Goal: Task Accomplishment & Management: Manage account settings

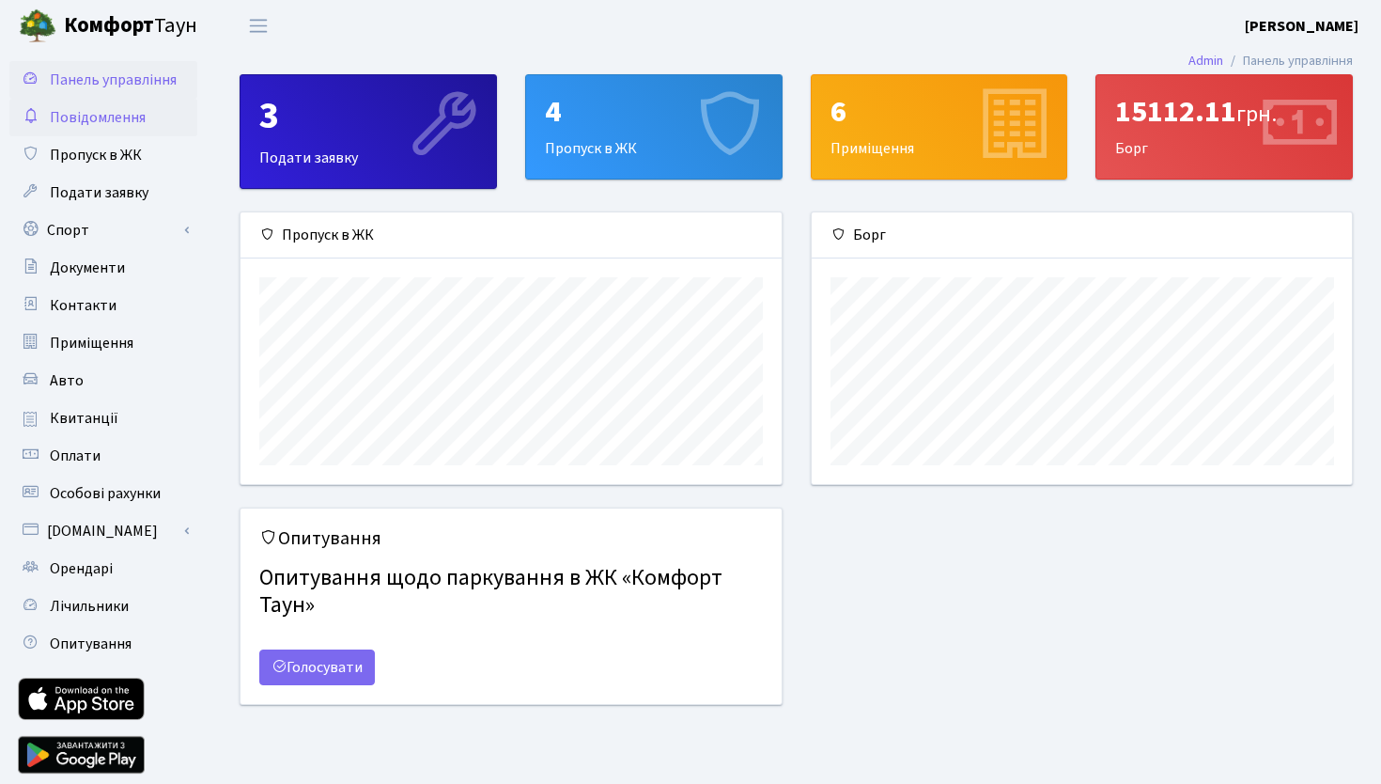
scroll to position [272, 540]
click at [78, 341] on span "Приміщення" at bounding box center [92, 343] width 84 height 21
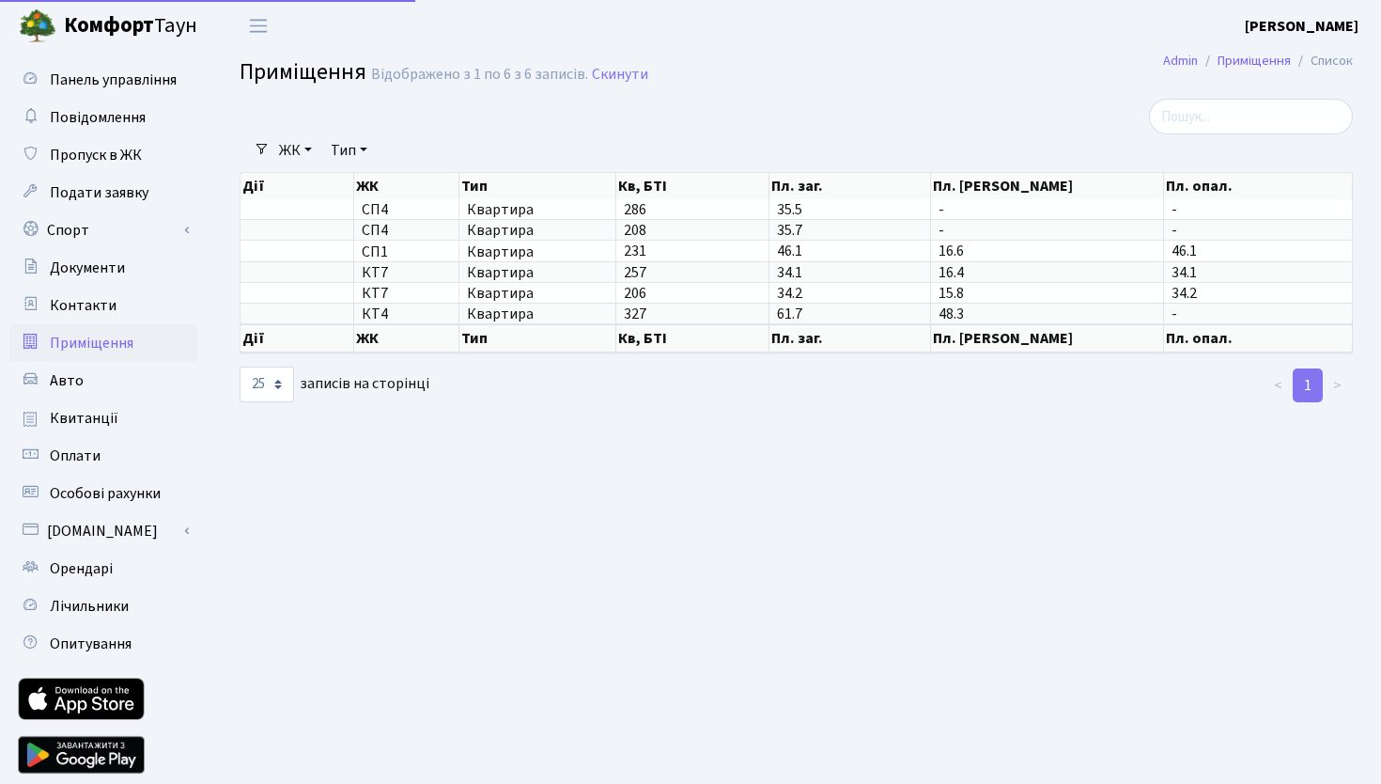
select select "25"
click at [78, 374] on span "Авто" at bounding box center [67, 380] width 34 height 21
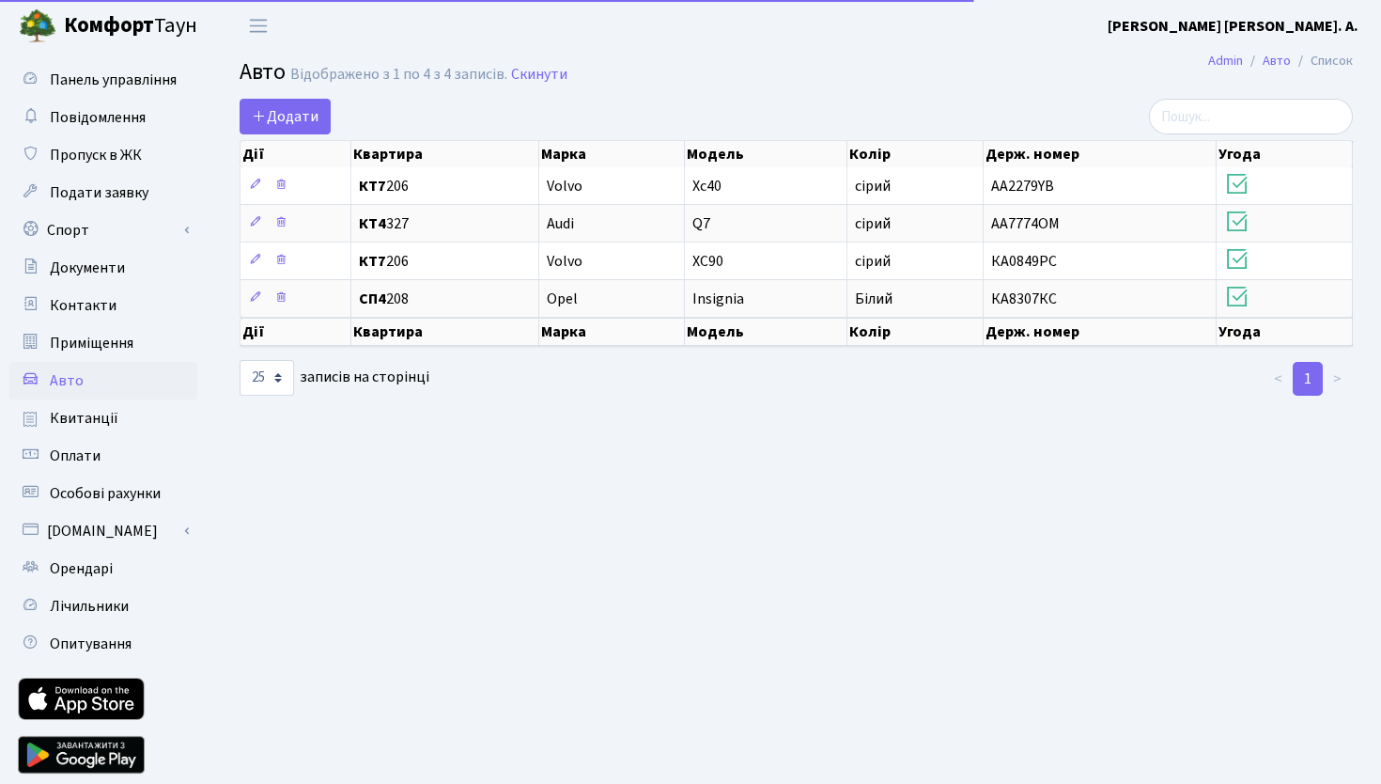
select select "25"
click at [74, 413] on span "Квитанції" at bounding box center [84, 418] width 69 height 21
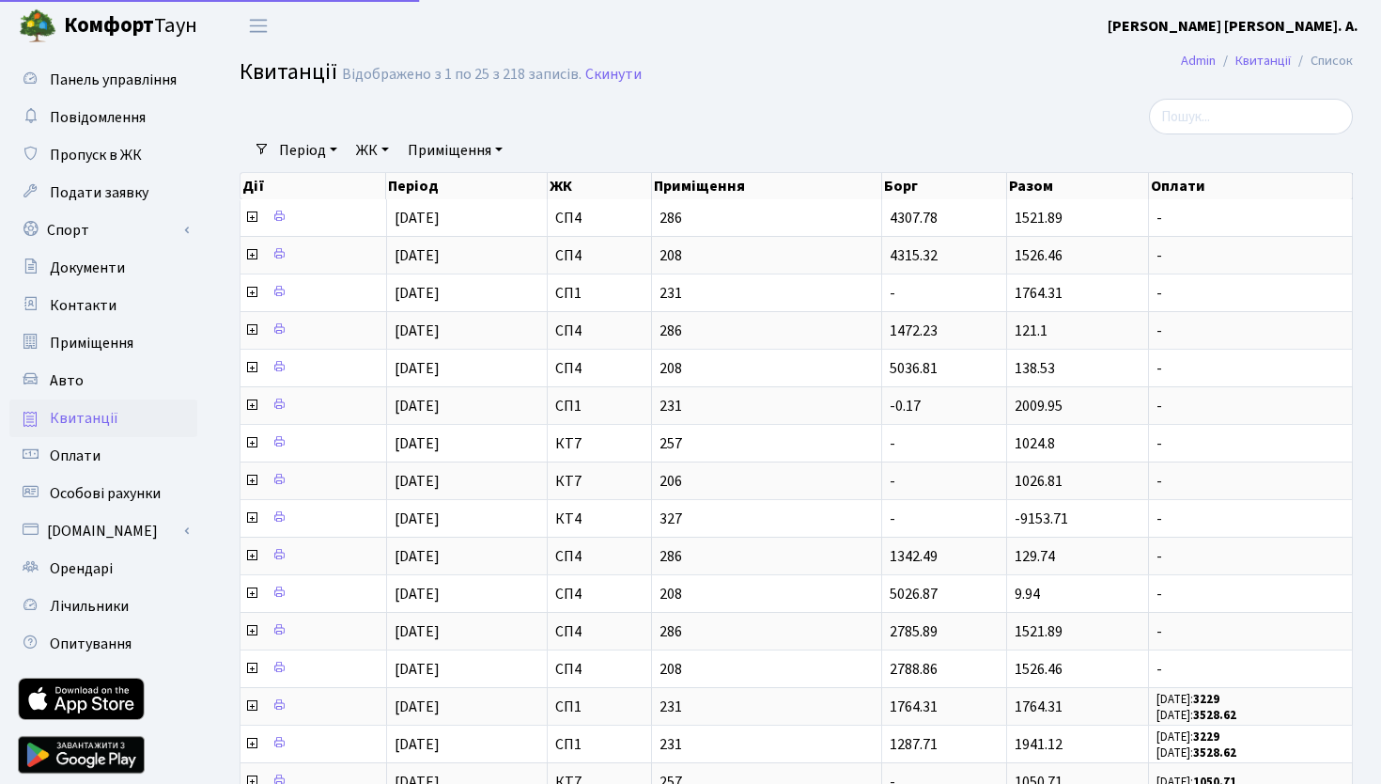
select select "25"
click at [78, 385] on span "Авто" at bounding box center [67, 380] width 34 height 21
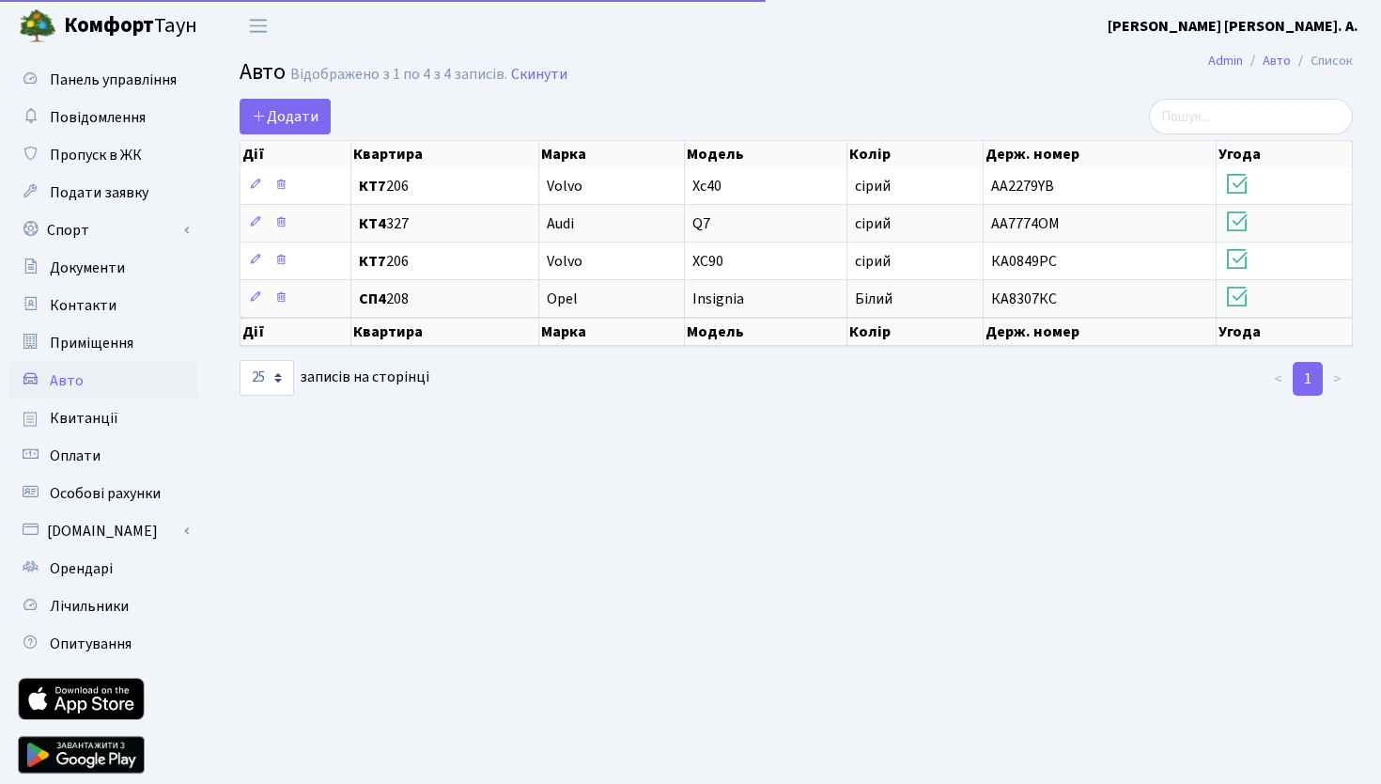
select select "25"
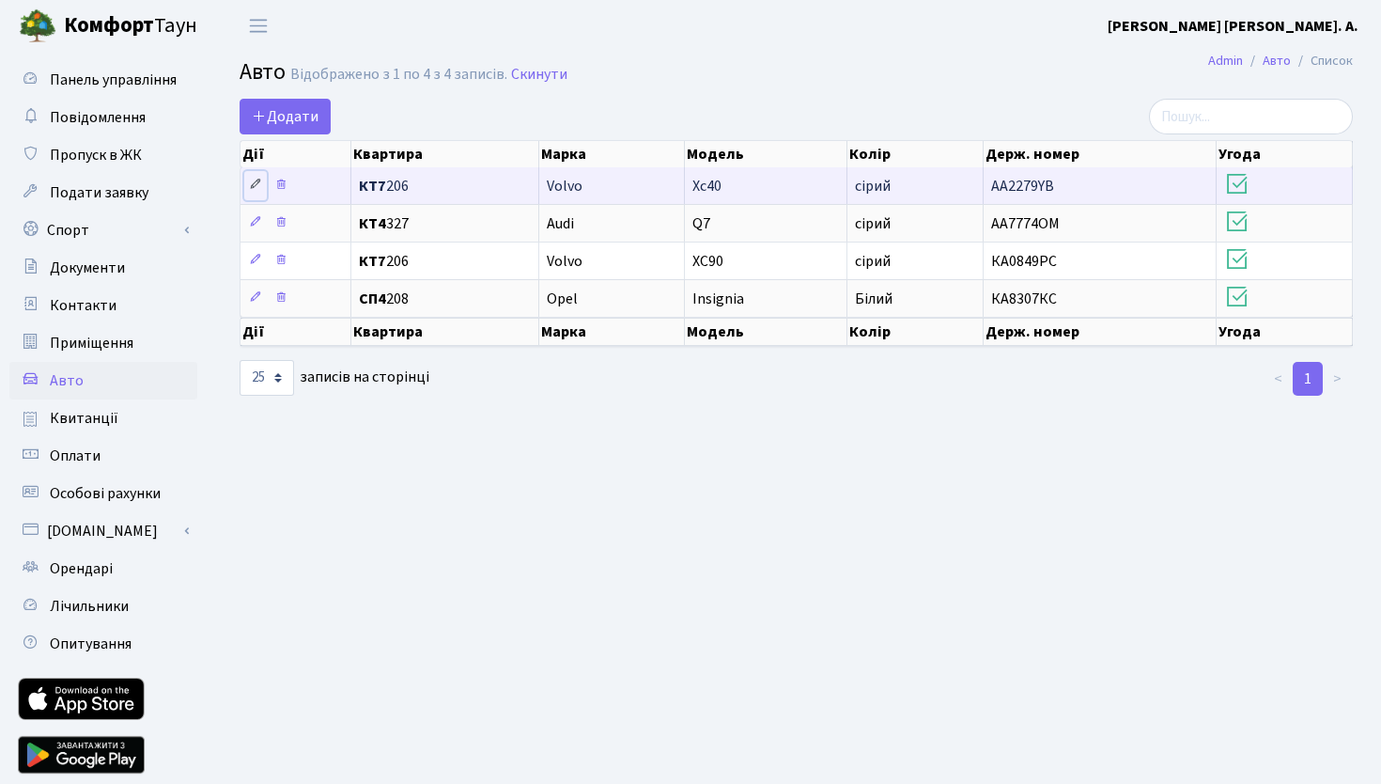
click at [253, 183] on icon at bounding box center [255, 184] width 13 height 13
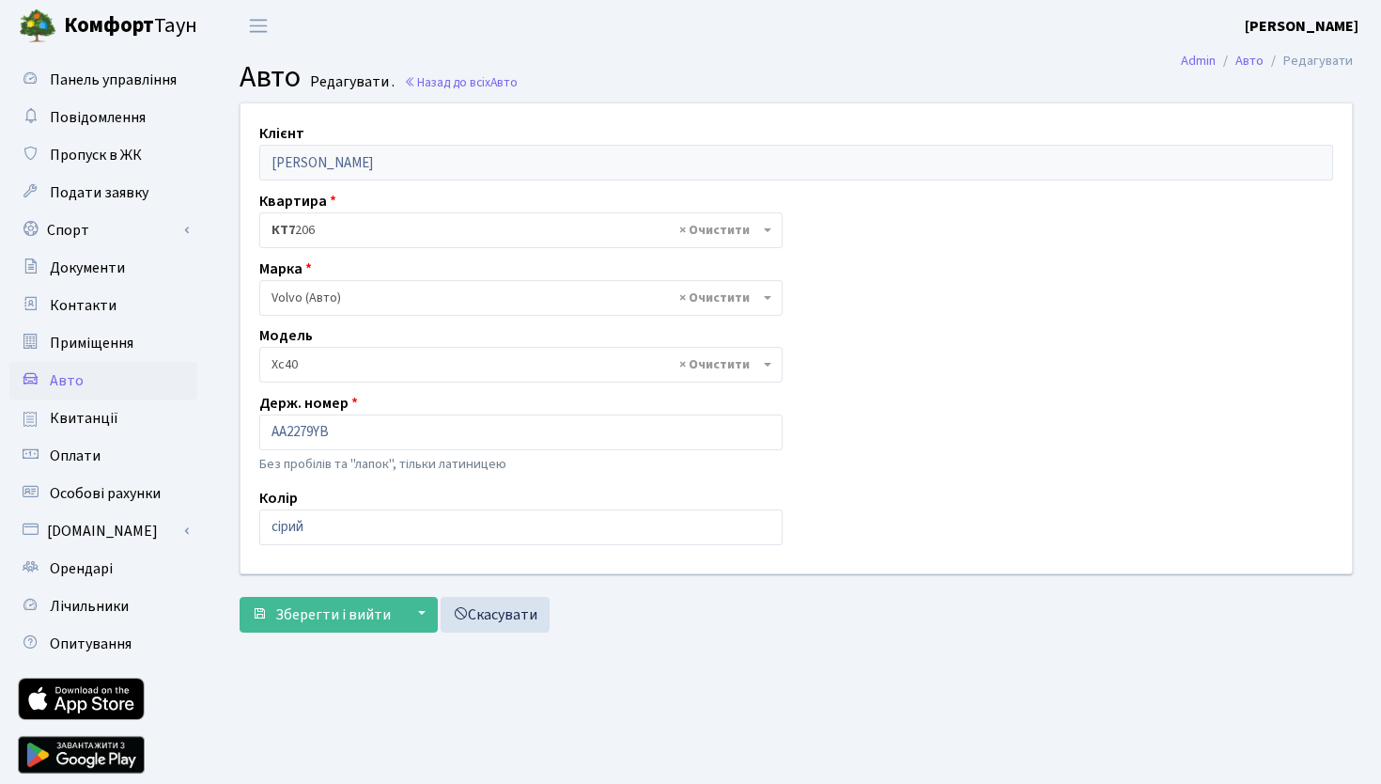
select select "3758"
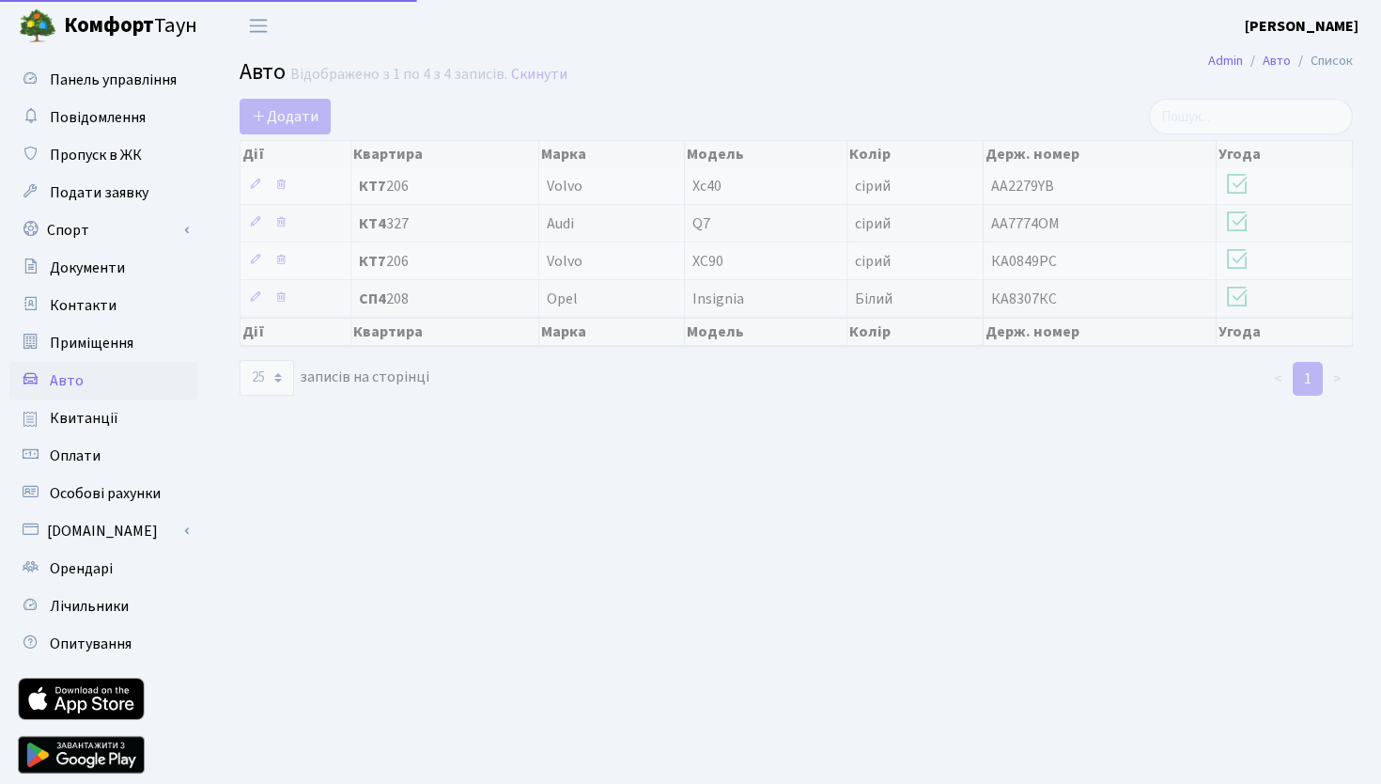
select select "25"
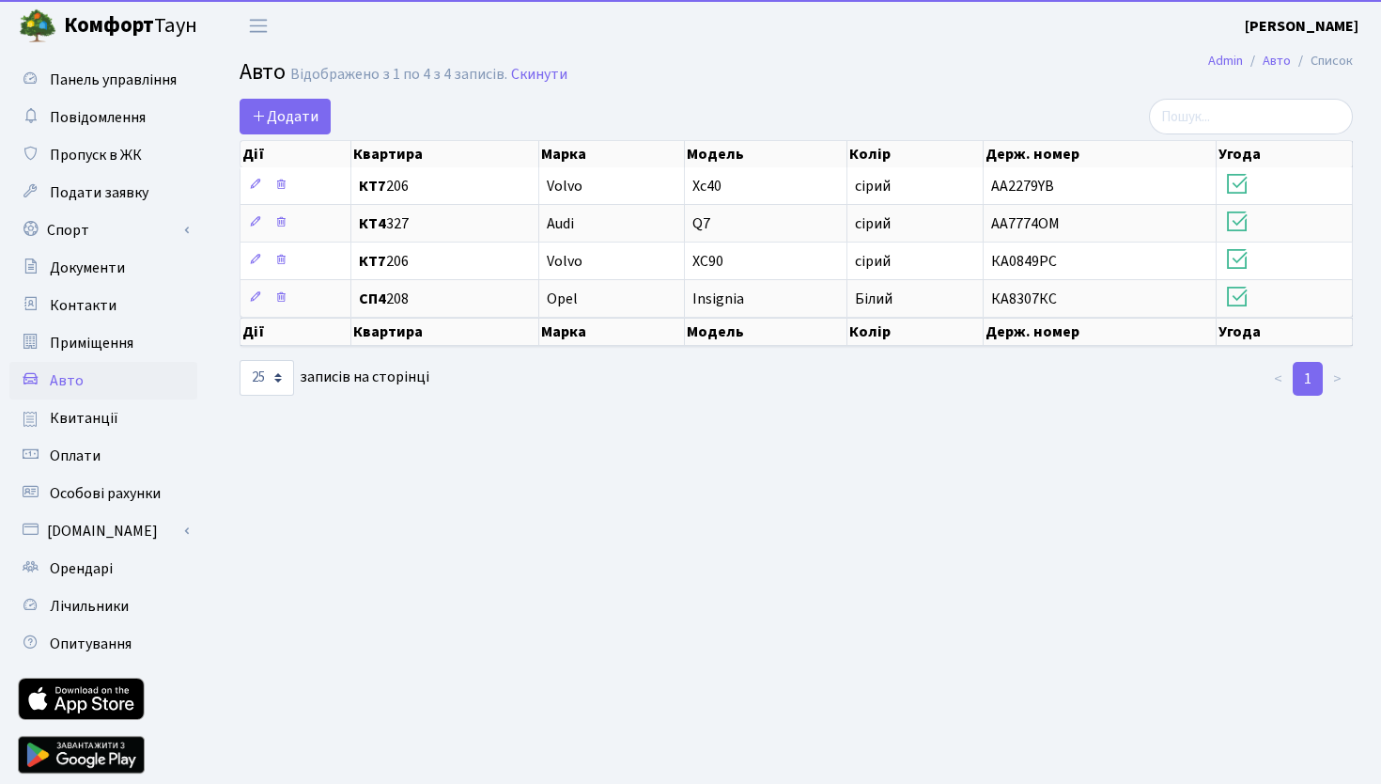
click at [681, 481] on main "Admin Авто Список Авто Відображено з 1 по 4 з 4 записів. Скинути Додати Дії Ква…" at bounding box center [796, 425] width 1170 height 747
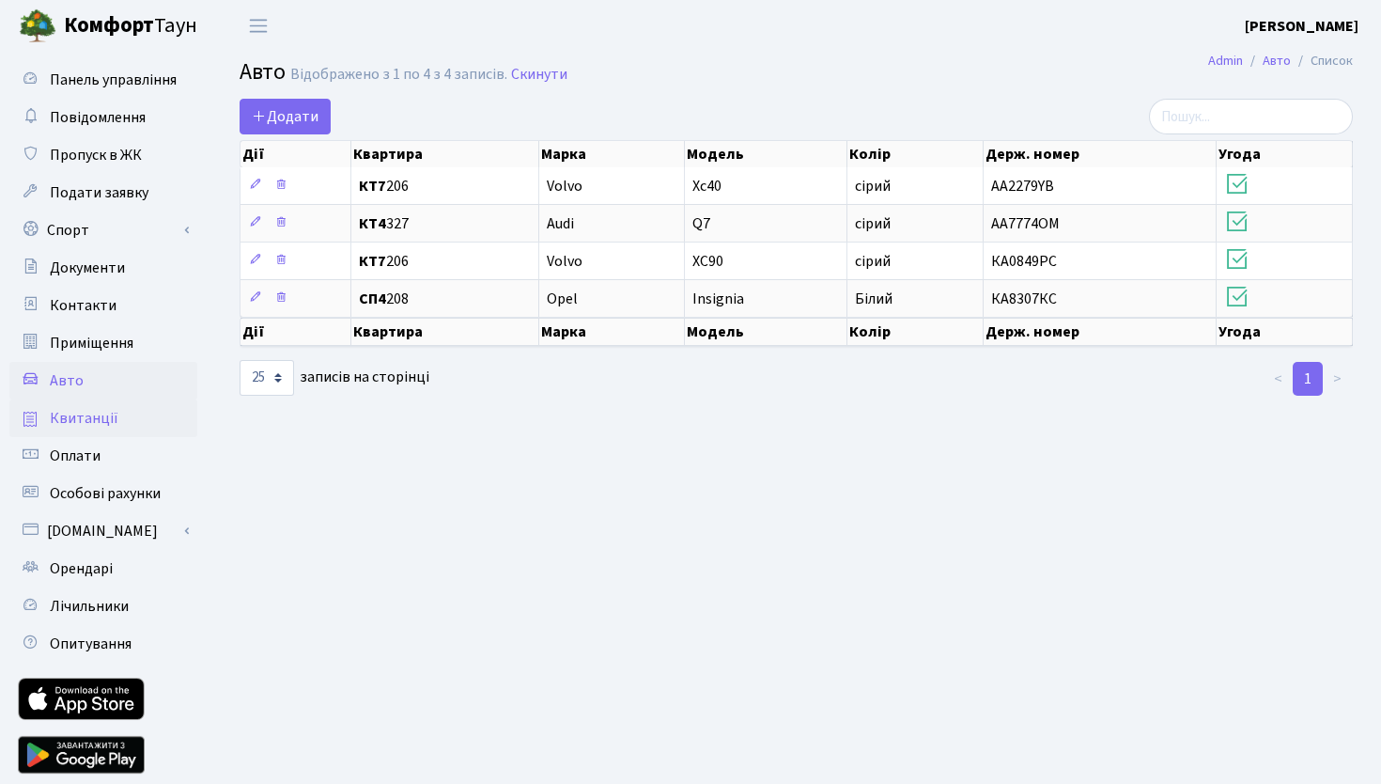
click at [91, 429] on link "Квитанції" at bounding box center [103, 418] width 188 height 38
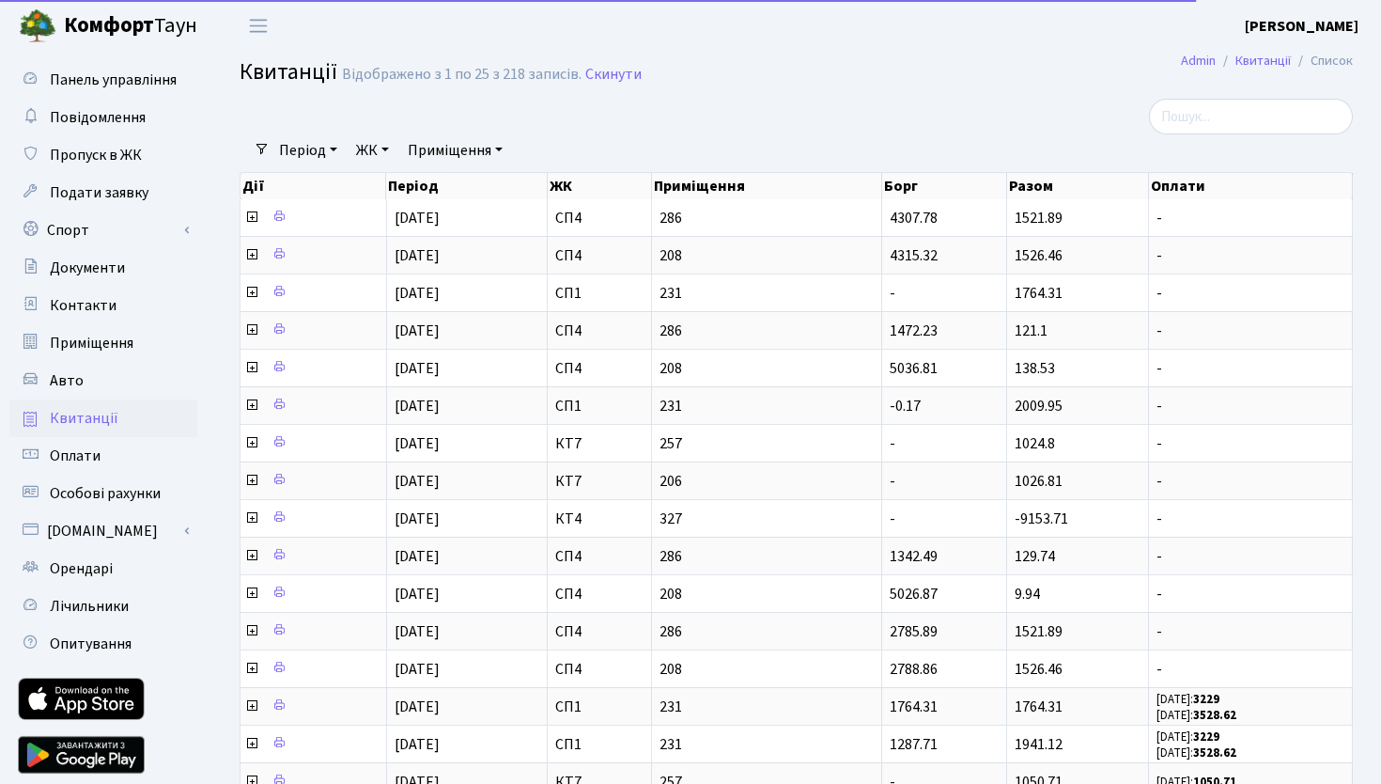
select select "25"
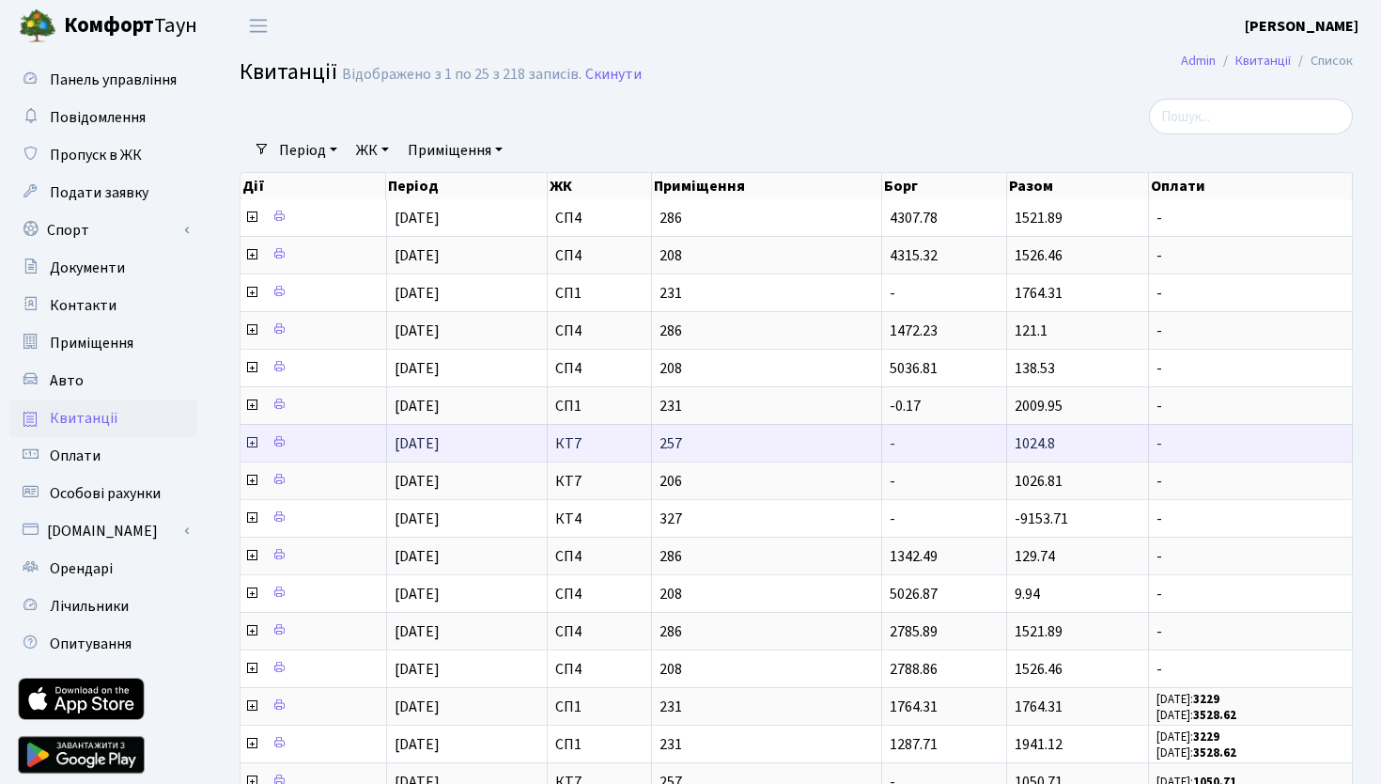
scroll to position [3, 0]
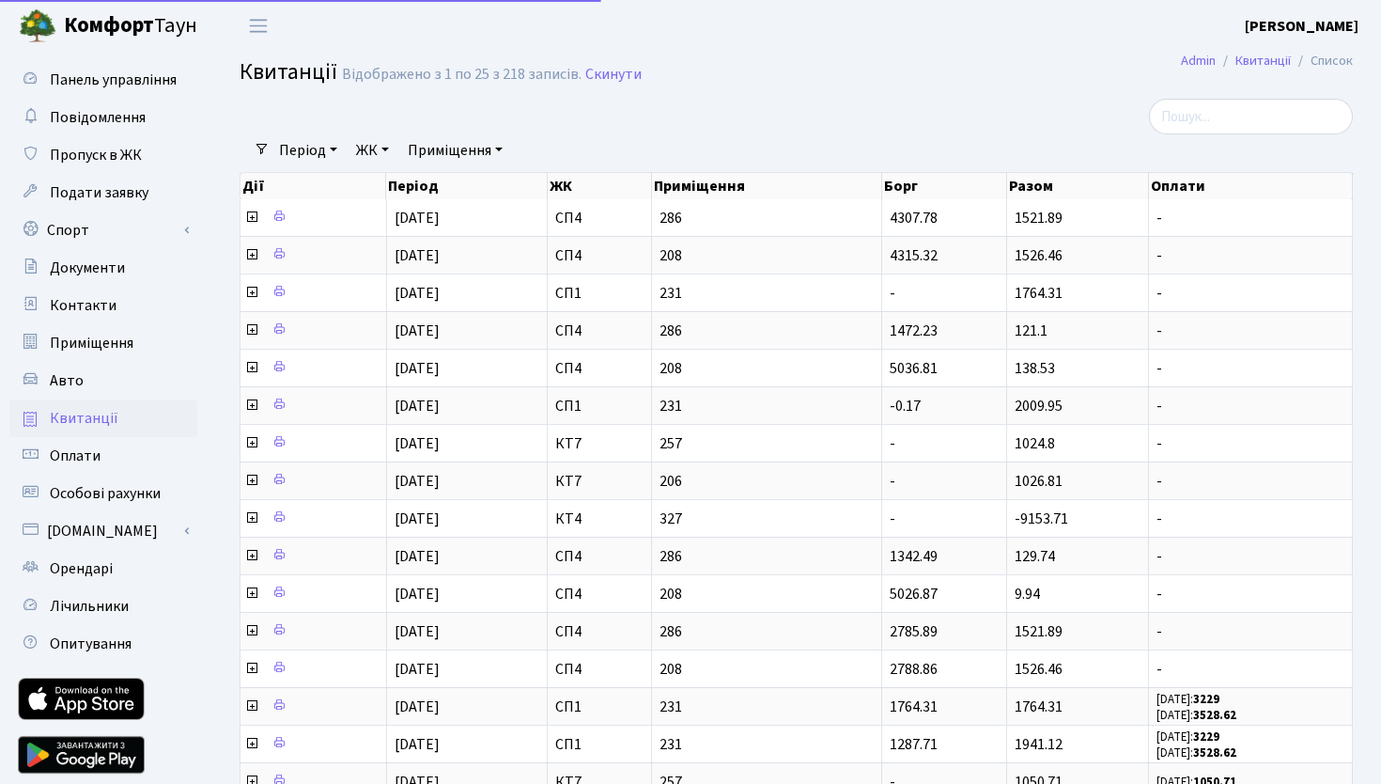
select select "25"
